Goal: Information Seeking & Learning: Learn about a topic

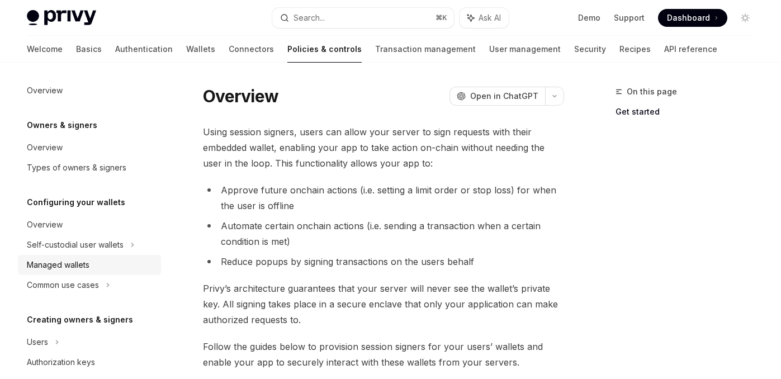
click at [82, 265] on div "Managed wallets" at bounding box center [58, 264] width 63 height 13
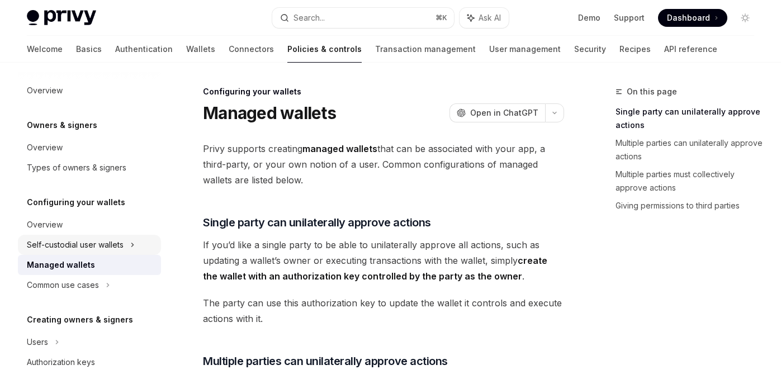
click at [107, 248] on div "Self-custodial user wallets" at bounding box center [75, 244] width 97 height 13
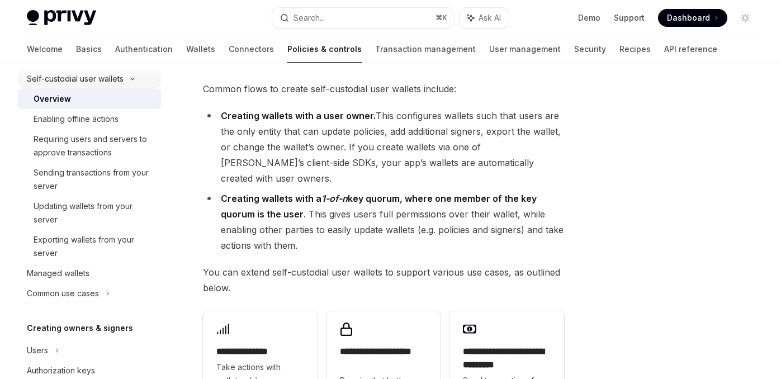
scroll to position [173, 0]
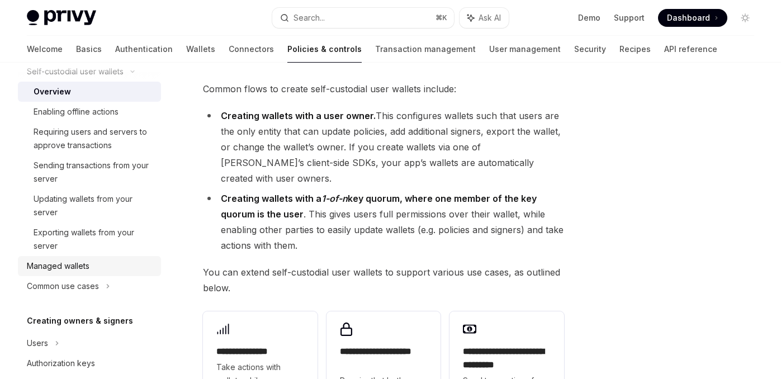
click at [70, 266] on div "Managed wallets" at bounding box center [58, 265] width 63 height 13
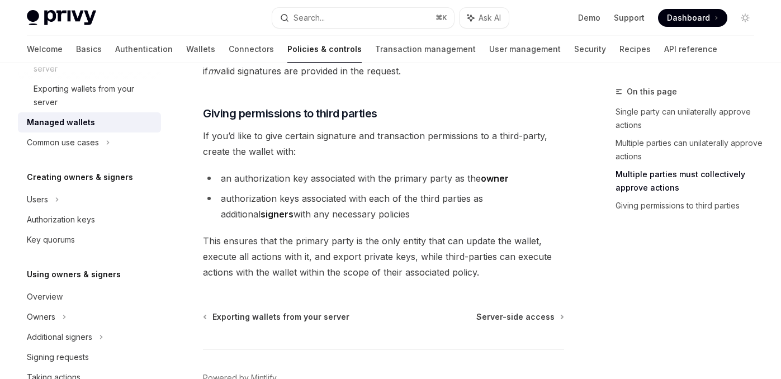
scroll to position [350, 0]
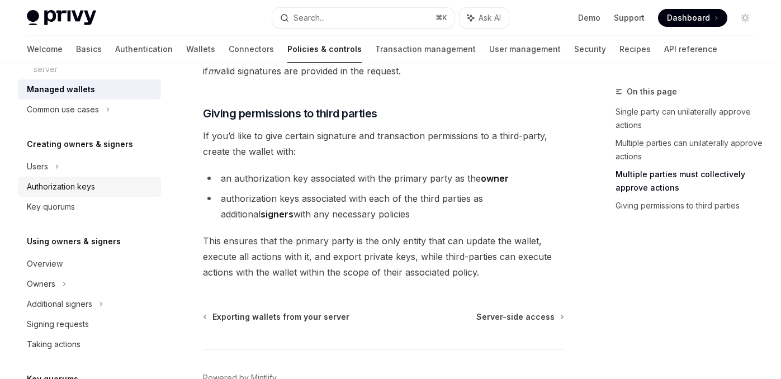
click at [67, 188] on div "Authorization keys" at bounding box center [61, 186] width 68 height 13
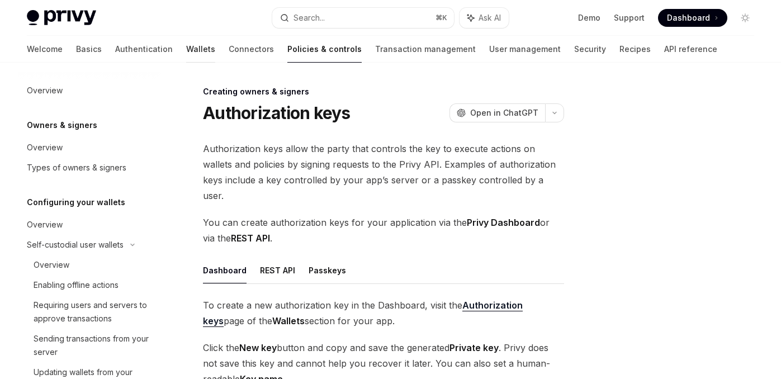
click at [186, 47] on link "Wallets" at bounding box center [200, 49] width 29 height 27
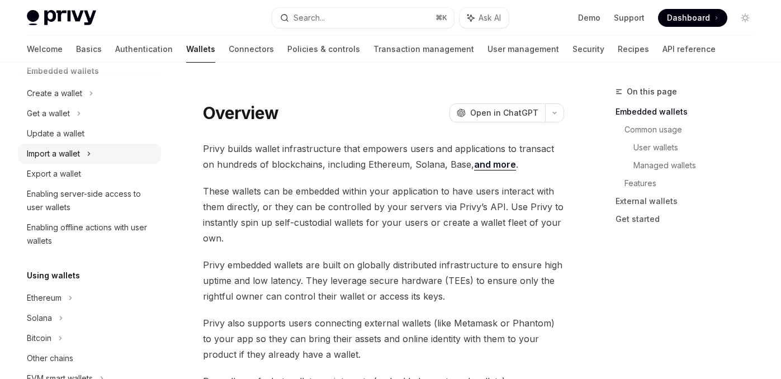
scroll to position [83, 0]
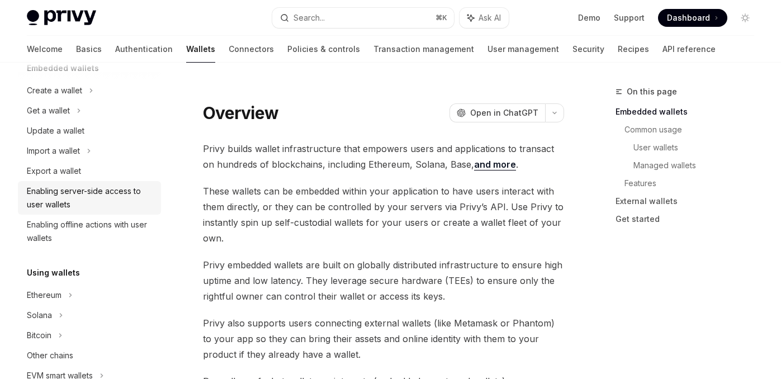
click at [138, 197] on div "Enabling server-side access to user wallets" at bounding box center [90, 197] width 127 height 27
type textarea "*"
